Goal: Task Accomplishment & Management: Manage account settings

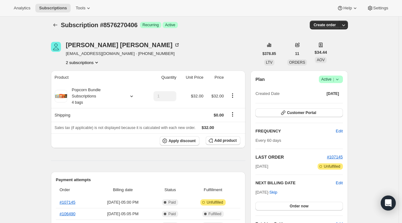
scroll to position [31, 0]
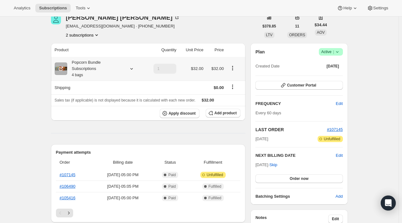
click at [132, 67] on icon at bounding box center [132, 69] width 6 height 6
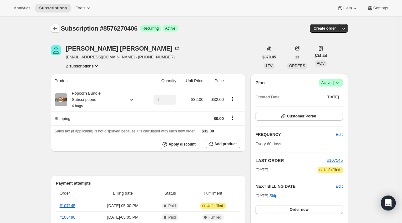
click at [58, 27] on icon "Subscriptions" at bounding box center [55, 28] width 6 height 6
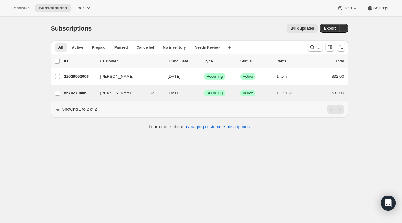
click at [110, 97] on div "8576270406 [PERSON_NAME] [DATE] Success Recurring Success Active 1 item $32.00" at bounding box center [204, 93] width 280 height 9
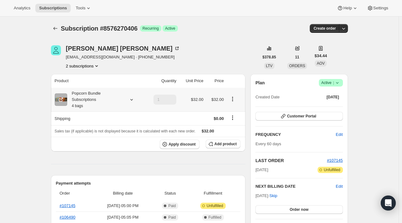
click at [132, 102] on icon at bounding box center [132, 100] width 6 height 6
click at [99, 100] on div "Popcorn Bundle Subscriptions 4 bags" at bounding box center [95, 99] width 56 height 19
click at [56, 27] on icon "Subscriptions" at bounding box center [55, 28] width 6 height 6
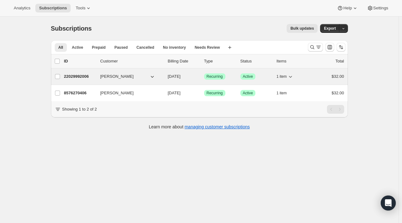
click at [76, 75] on p "22029992006" at bounding box center [79, 76] width 31 height 6
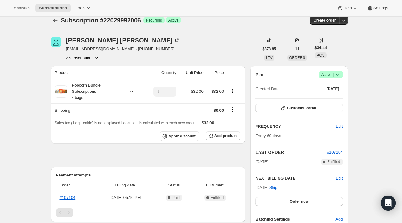
scroll to position [8, 0]
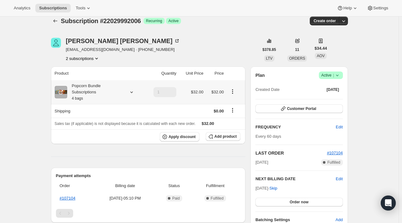
click at [132, 93] on icon at bounding box center [132, 92] width 6 height 6
click at [337, 73] on icon at bounding box center [337, 75] width 6 height 6
click at [331, 96] on span "Cancel subscription" at bounding box center [332, 98] width 35 height 5
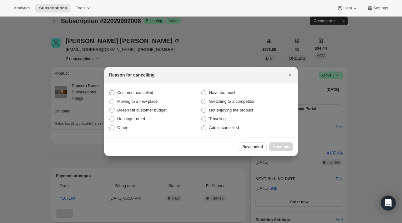
click at [113, 94] on span ":rlu:" at bounding box center [111, 92] width 5 height 5
click at [110, 91] on input "Customer cancelled" at bounding box center [109, 90] width 0 height 0
radio input "true"
click at [284, 144] on span "Continue" at bounding box center [281, 146] width 16 height 5
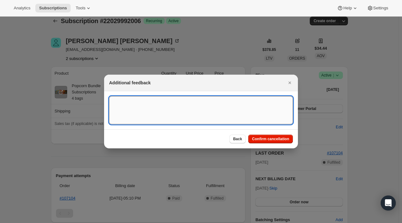
click at [134, 102] on textarea ":rlu:" at bounding box center [201, 110] width 184 height 28
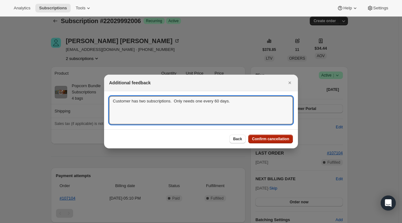
type textarea "Customer has two subscriptions. Only needs one every 60 days."
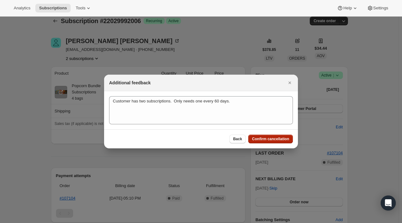
click at [266, 140] on span "Confirm cancellation" at bounding box center [270, 139] width 37 height 5
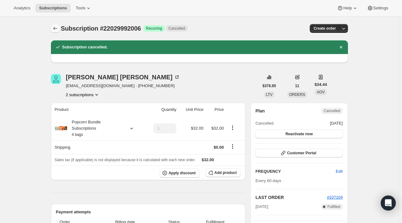
click at [57, 30] on icon "Subscriptions" at bounding box center [55, 28] width 6 height 6
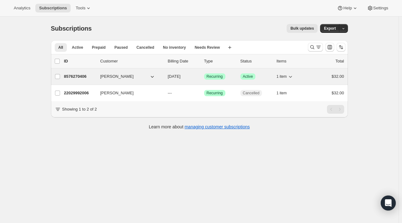
click at [80, 76] on p "8576270406" at bounding box center [79, 76] width 31 height 6
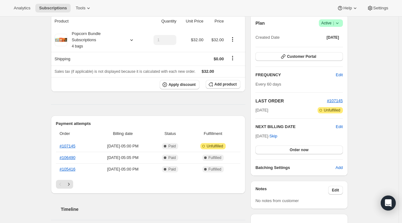
scroll to position [66, 0]
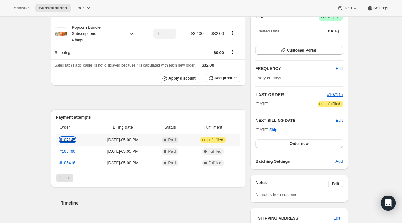
click at [68, 139] on link "#107145" at bounding box center [68, 140] width 16 height 5
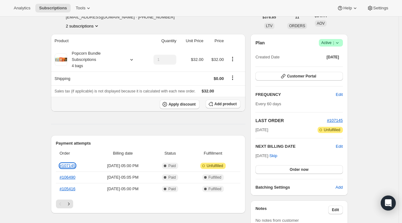
scroll to position [38, 0]
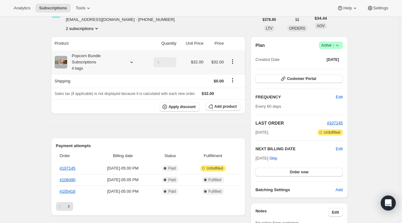
click at [86, 68] on div "Popcorn Bundle Subscriptions 4 bags" at bounding box center [95, 62] width 56 height 19
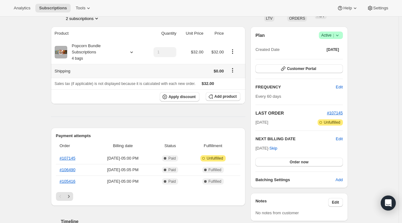
scroll to position [50, 0]
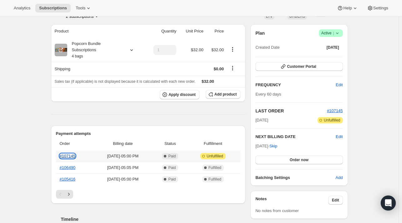
click at [68, 157] on link "#107145" at bounding box center [68, 156] width 16 height 5
